Goal: Information Seeking & Learning: Find specific fact

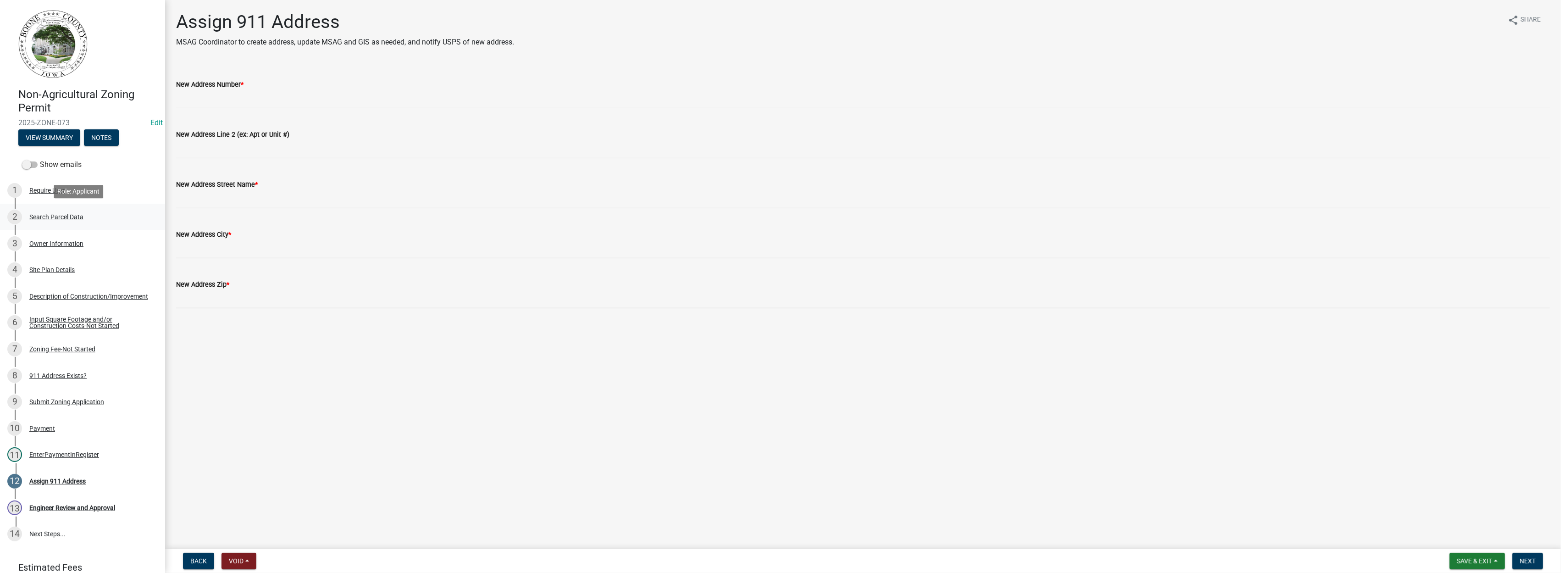
click at [52, 218] on div "Search Parcel Data" at bounding box center [56, 217] width 54 height 6
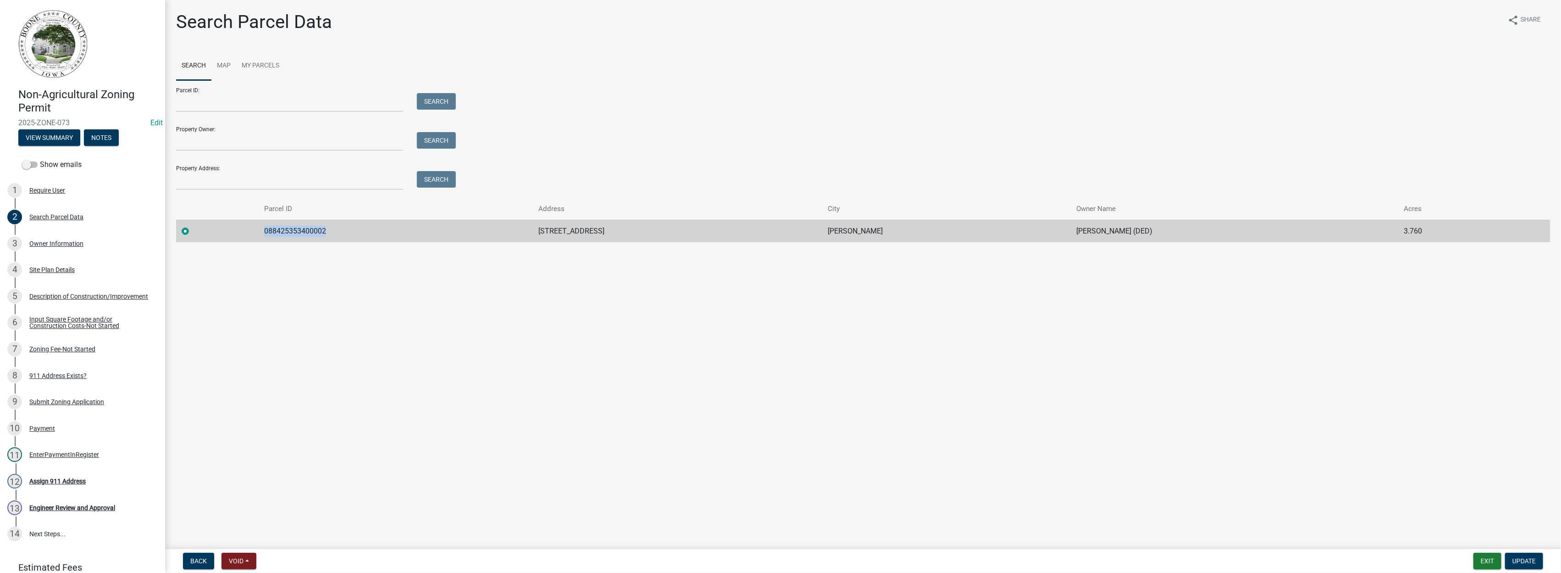
drag, startPoint x: 337, startPoint y: 229, endPoint x: 273, endPoint y: 238, distance: 64.7
click at [273, 238] on td "088425353400002" at bounding box center [396, 231] width 274 height 22
drag, startPoint x: 273, startPoint y: 238, endPoint x: 286, endPoint y: 233, distance: 13.9
copy td "088425353400002"
click at [65, 243] on div "Owner Information" at bounding box center [56, 243] width 54 height 6
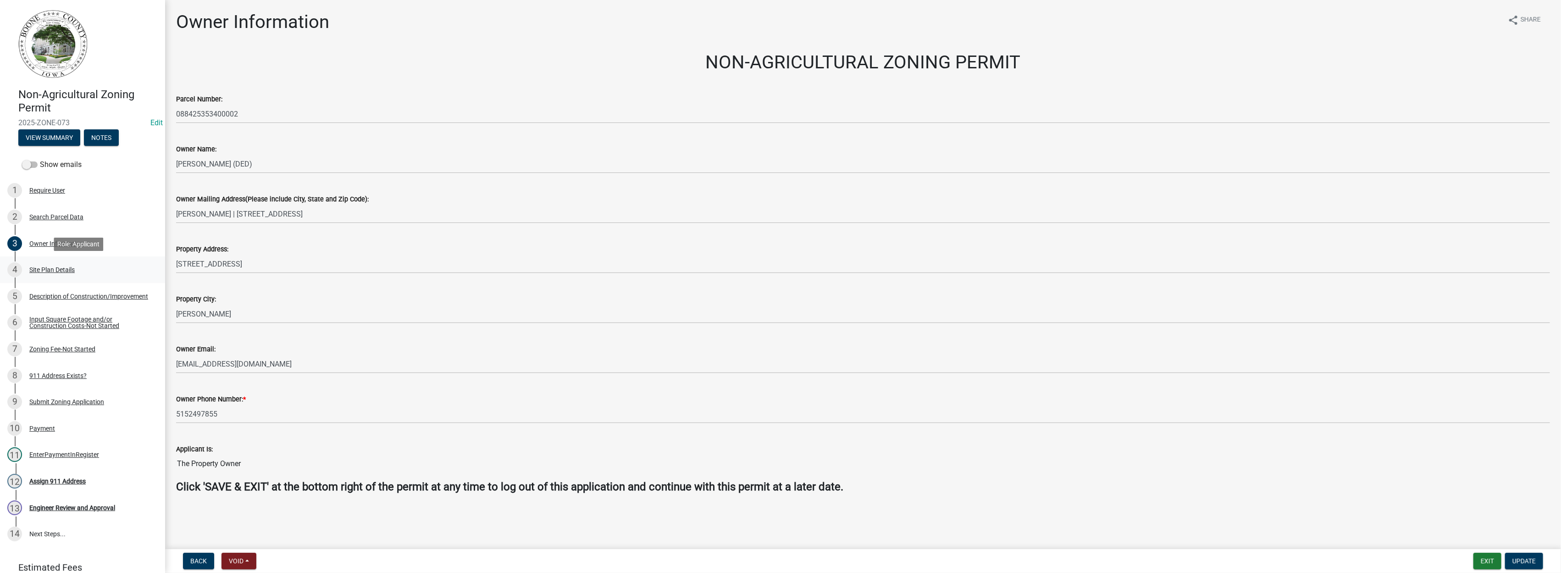
click at [59, 270] on div "Site Plan Details" at bounding box center [51, 269] width 45 height 6
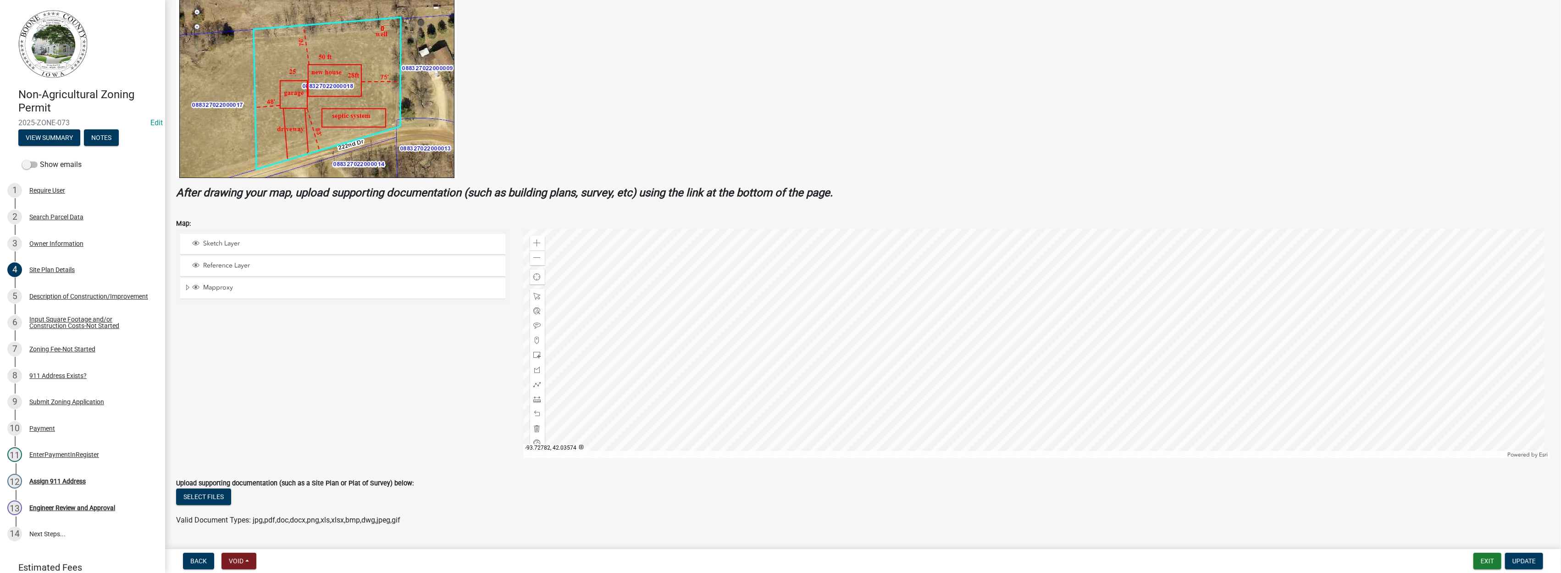
scroll to position [155, 0]
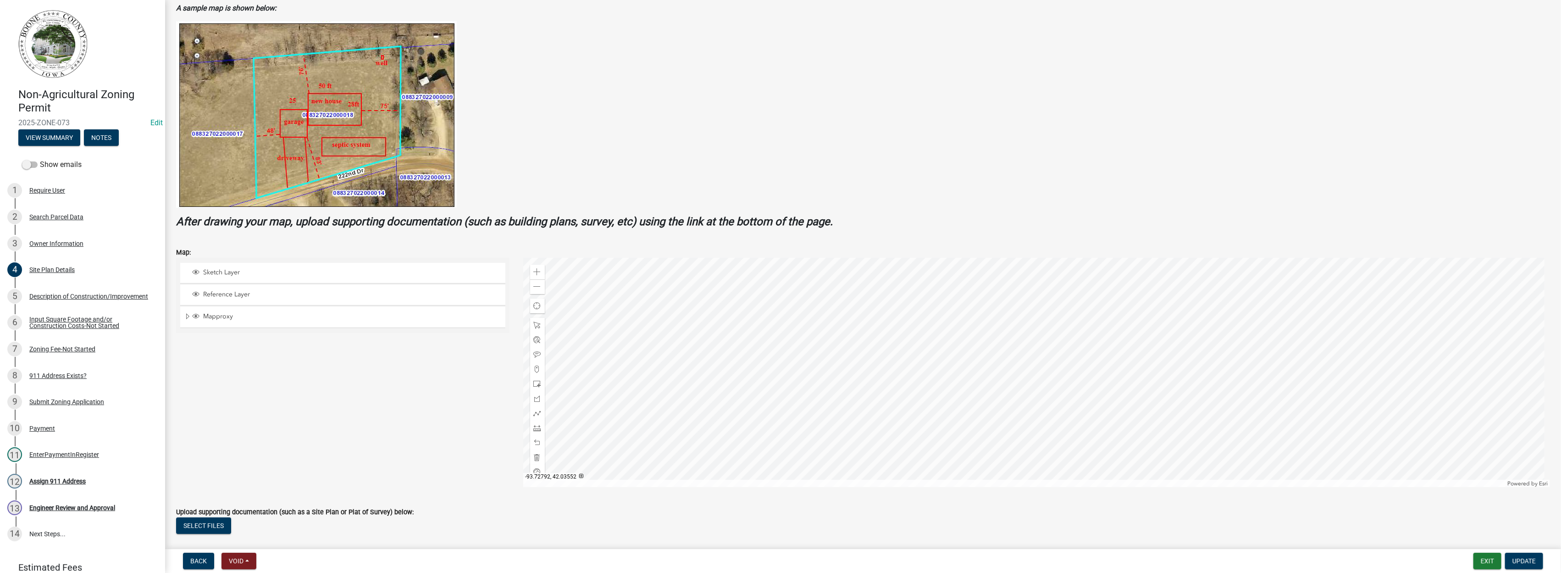
click at [997, 374] on div at bounding box center [1036, 372] width 1027 height 229
click at [1113, 349] on div at bounding box center [1036, 372] width 1027 height 229
click at [1045, 411] on div at bounding box center [1036, 372] width 1027 height 229
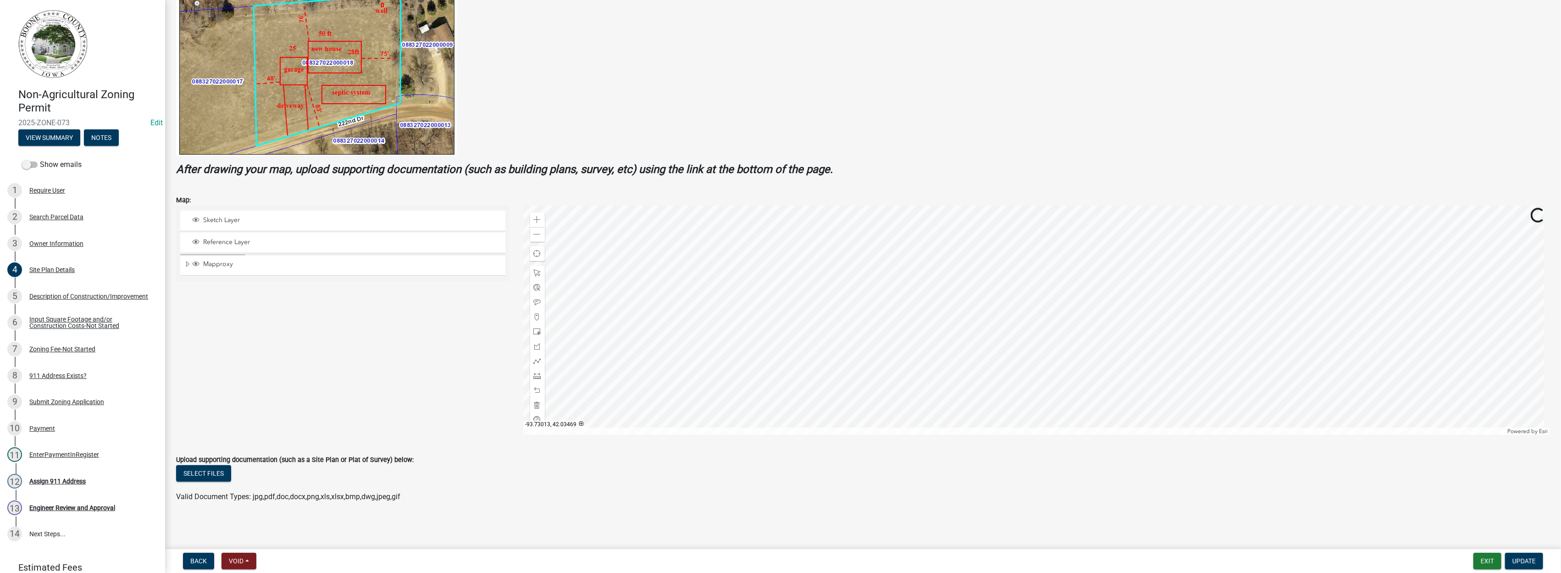
scroll to position [208, 0]
click at [755, 361] on div at bounding box center [1036, 319] width 1027 height 229
click at [60, 296] on div "Description of Construction/Improvement" at bounding box center [88, 296] width 119 height 6
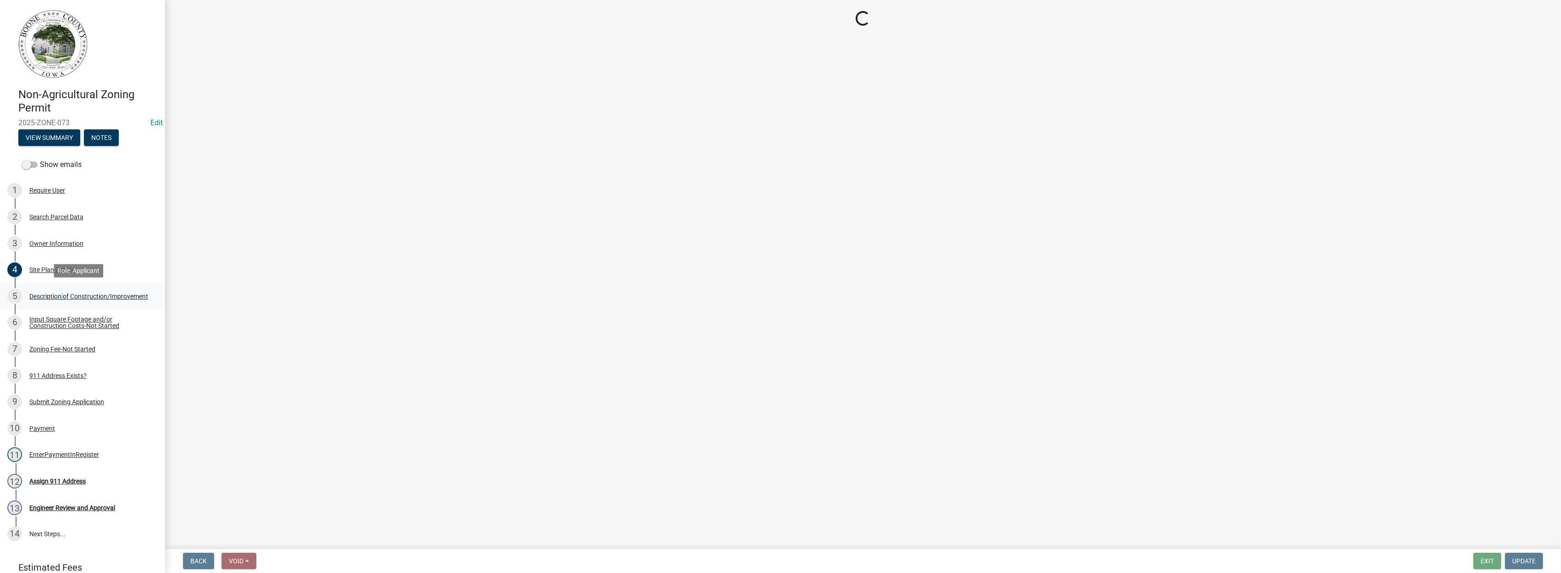
scroll to position [0, 0]
